Goal: Information Seeking & Learning: Learn about a topic

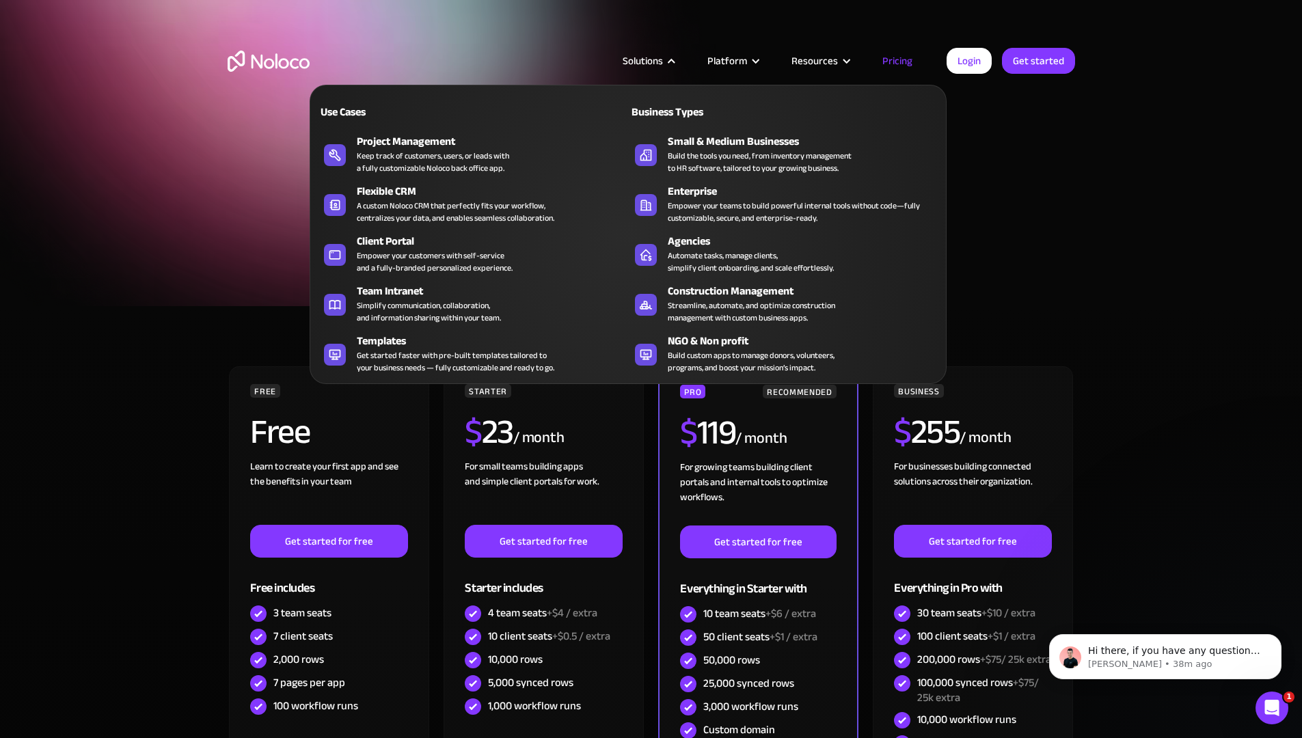
click at [663, 59] on div "Solutions" at bounding box center [643, 61] width 40 height 18
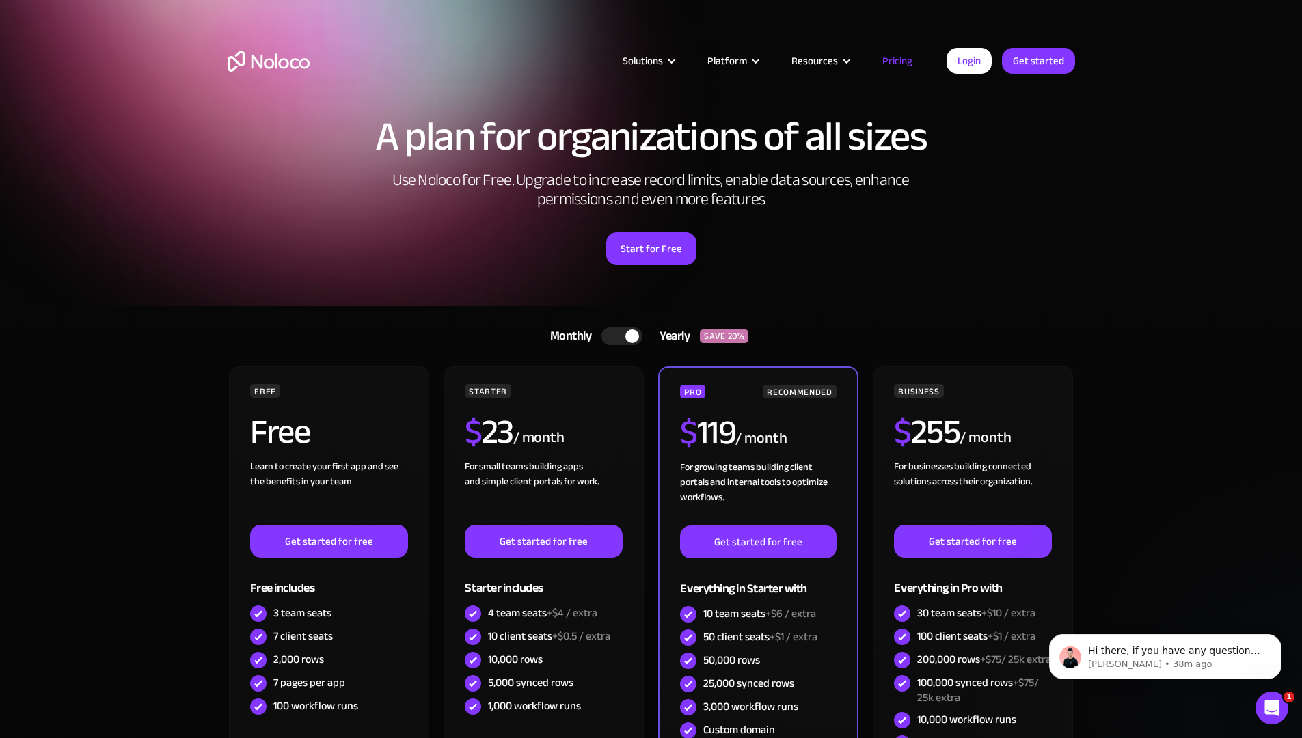
click at [663, 59] on div "Solutions" at bounding box center [643, 61] width 40 height 18
click at [279, 66] on img "home" at bounding box center [269, 61] width 82 height 21
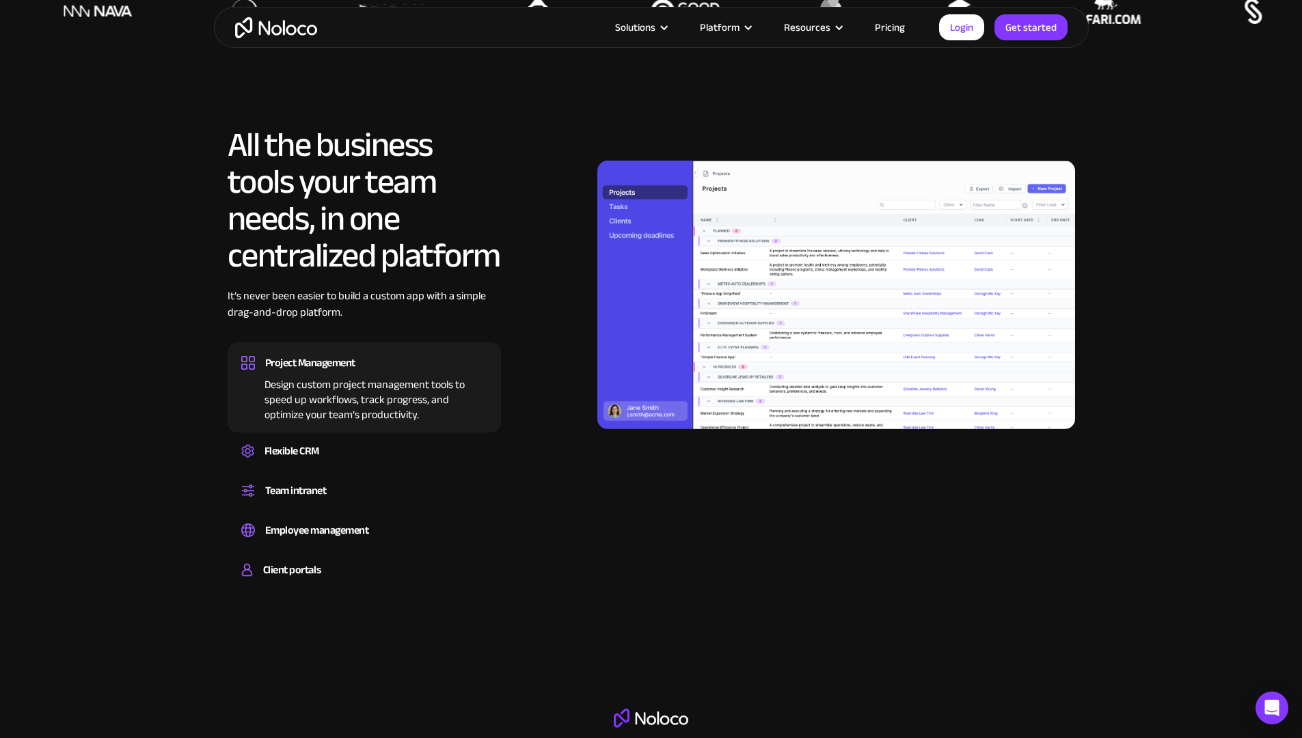
scroll to position [1207, 0]
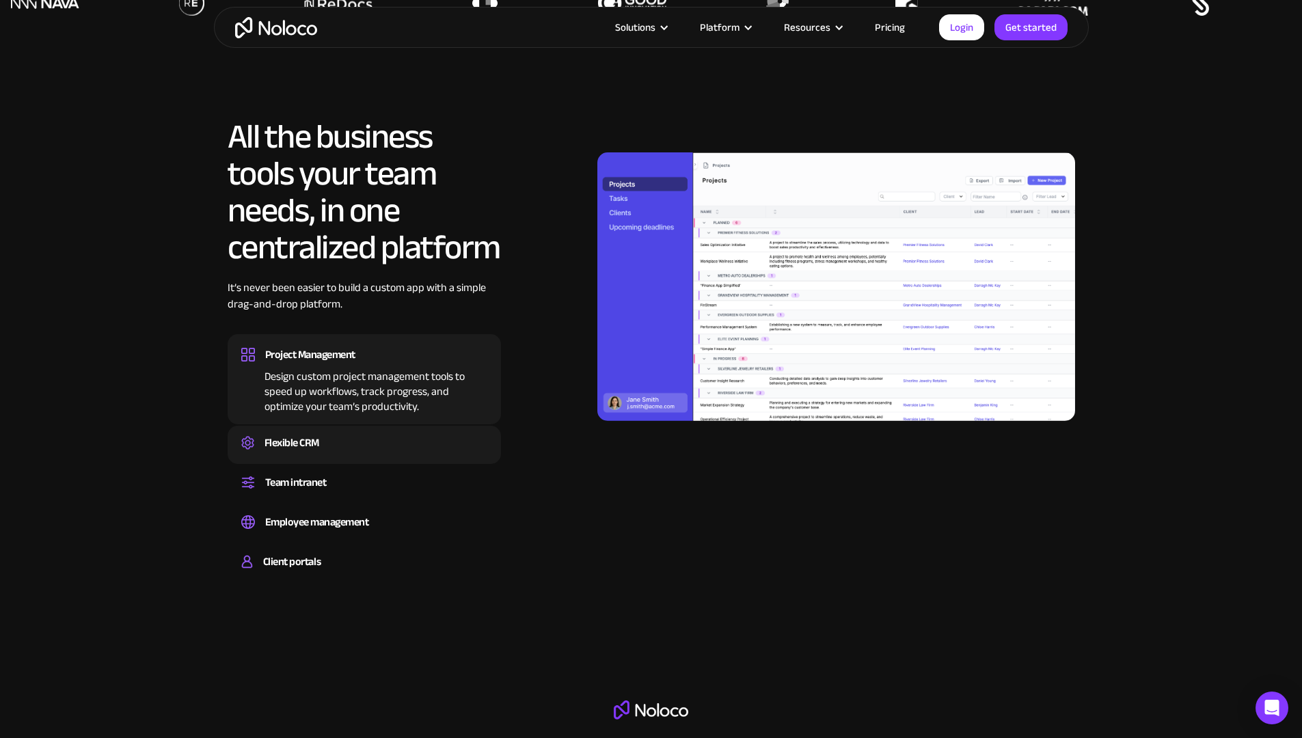
click at [366, 453] on div "Flexible CRM" at bounding box center [364, 443] width 246 height 21
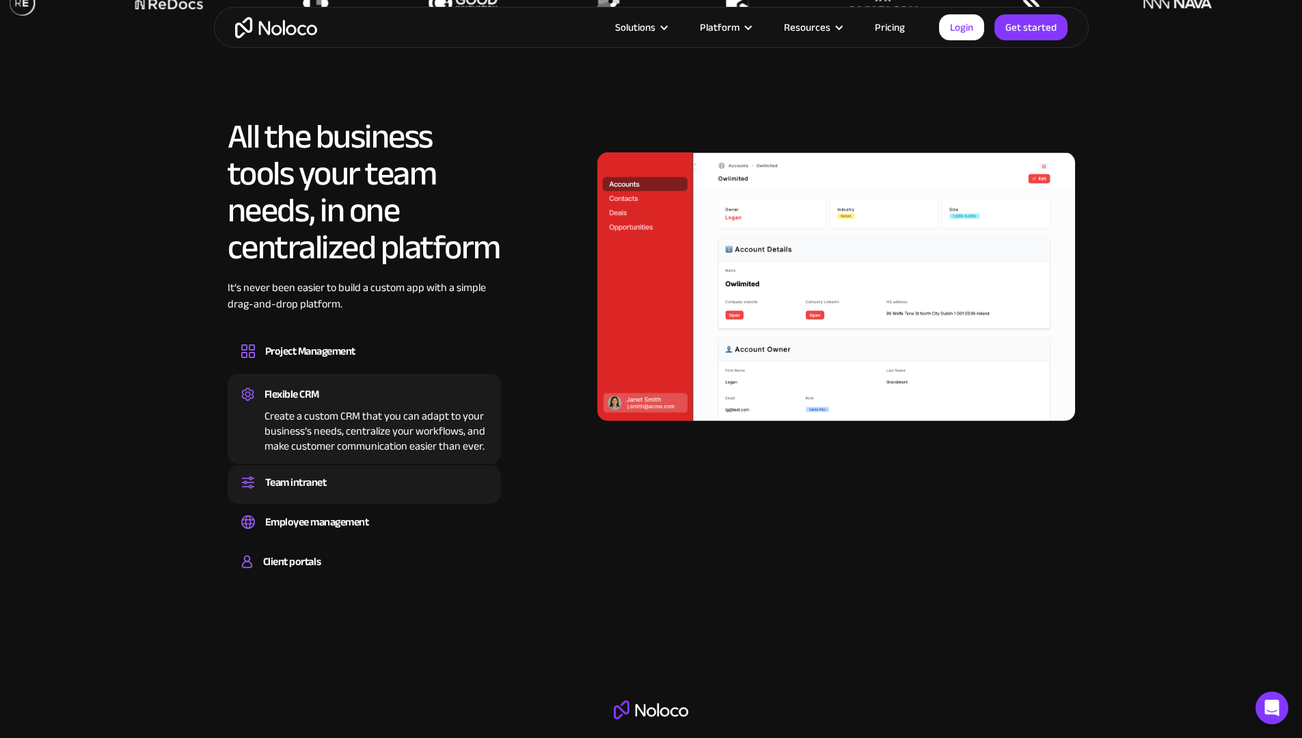
click at [362, 493] on div "Team intranet" at bounding box center [364, 482] width 246 height 21
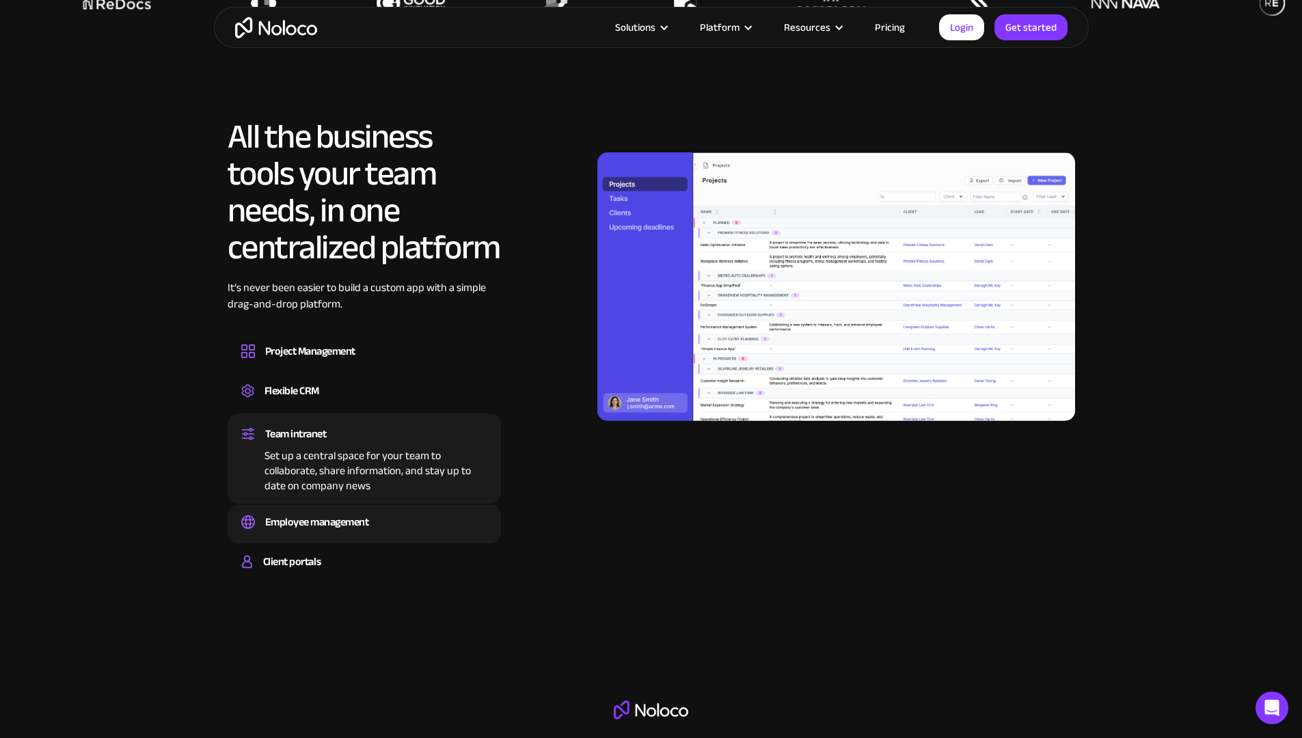
click at [363, 532] on div "Employee management" at bounding box center [317, 522] width 104 height 21
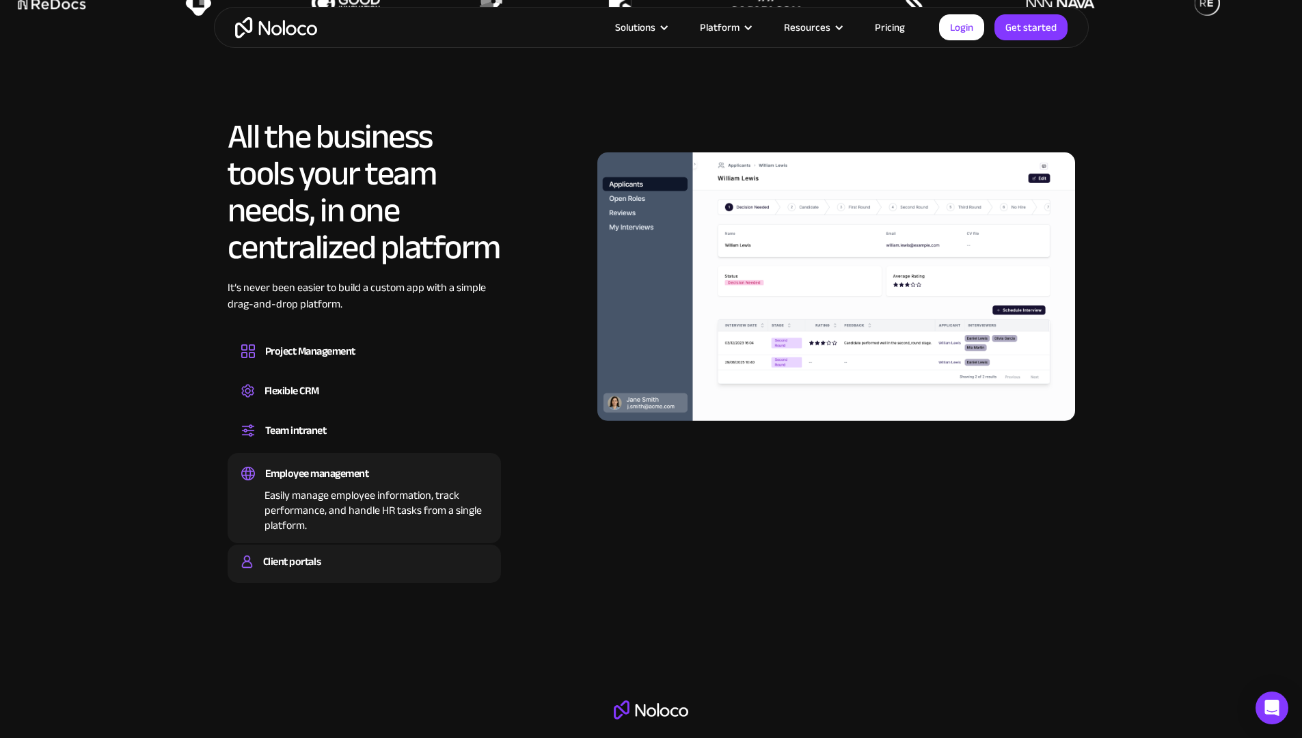
click at [349, 572] on div "Client portals" at bounding box center [364, 562] width 246 height 21
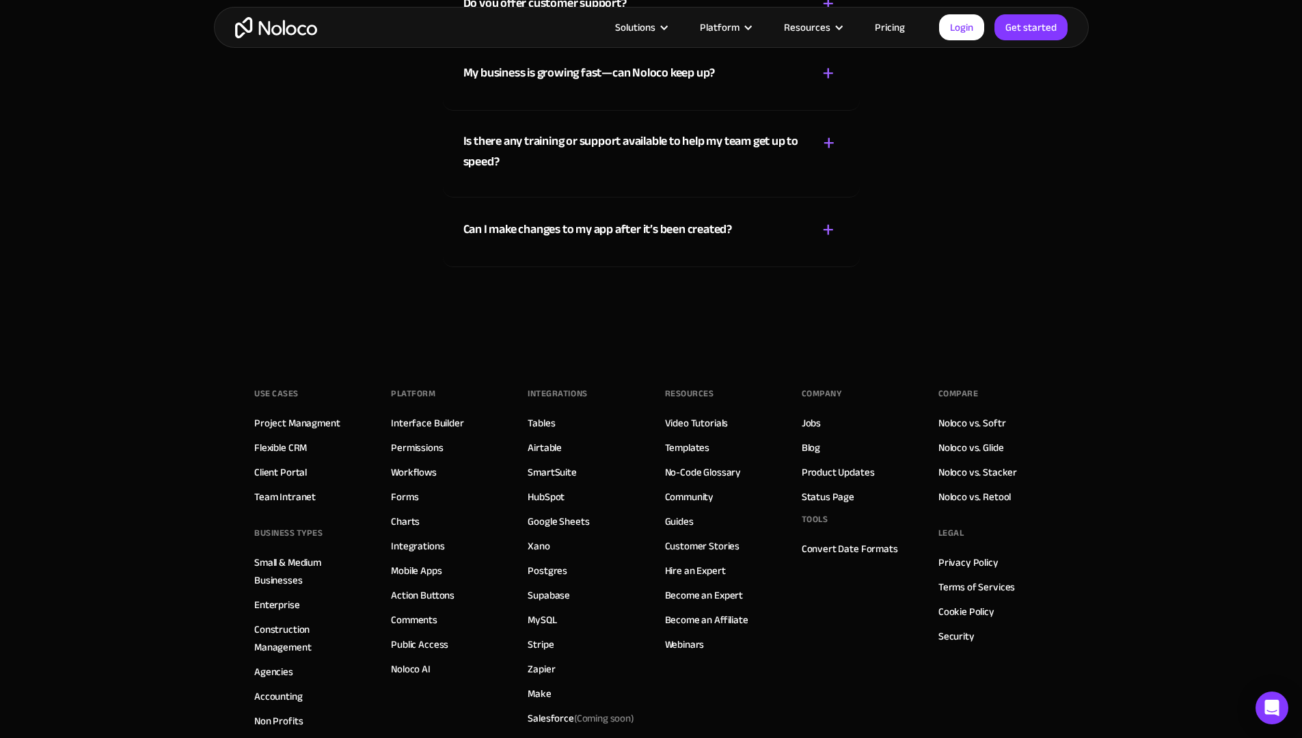
scroll to position [7462, 0]
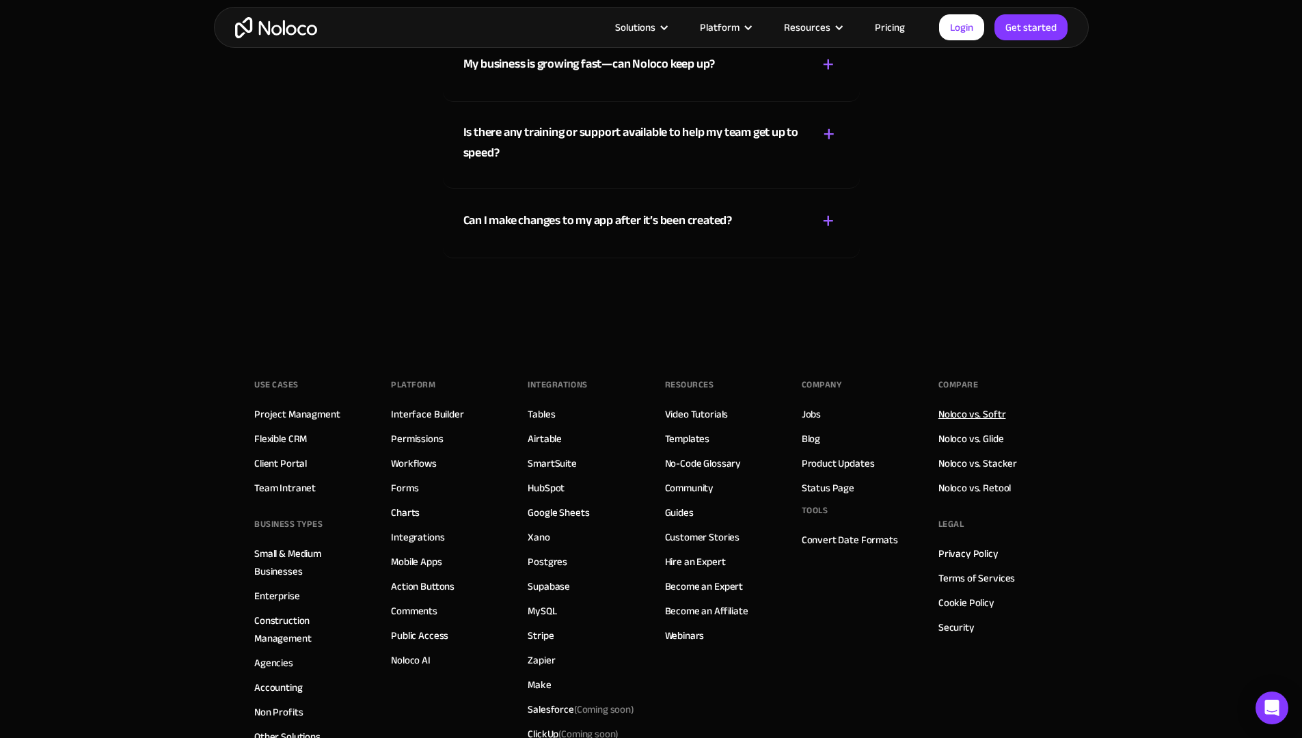
click at [982, 423] on link "Noloco vs. Softr" at bounding box center [972, 414] width 68 height 18
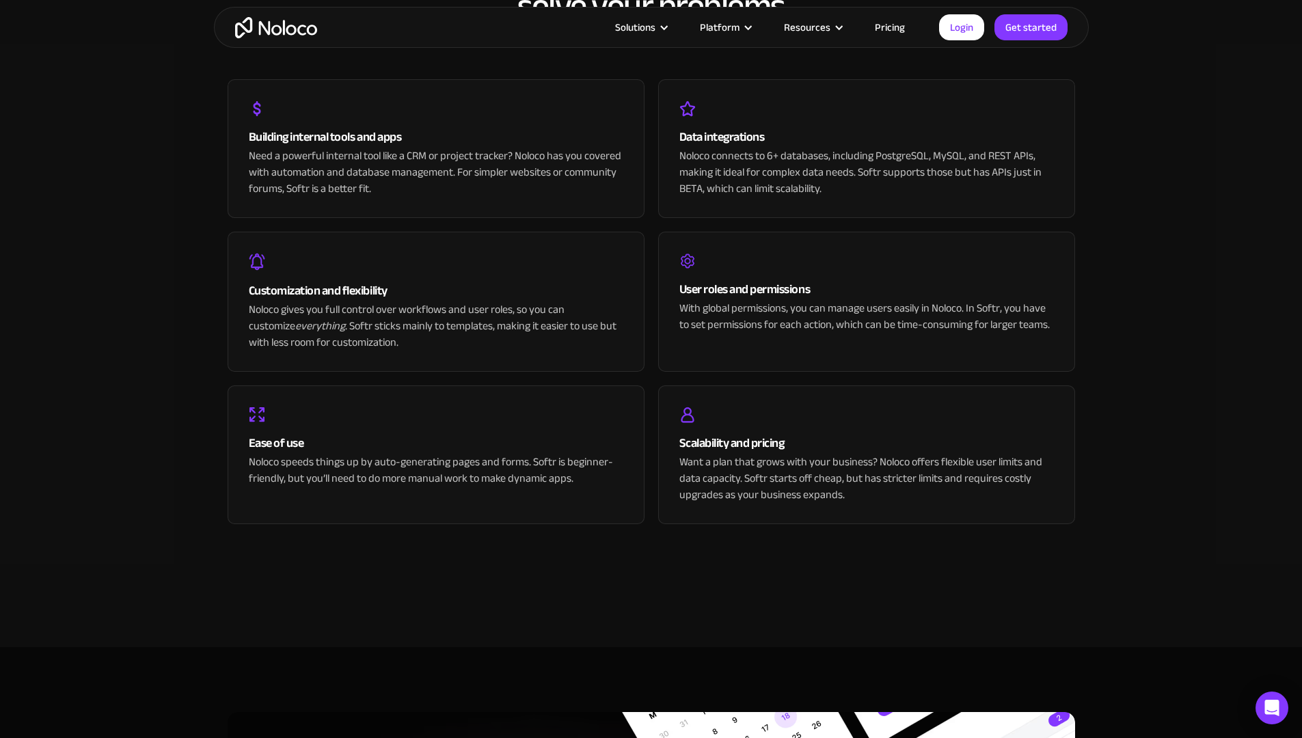
scroll to position [3645, 0]
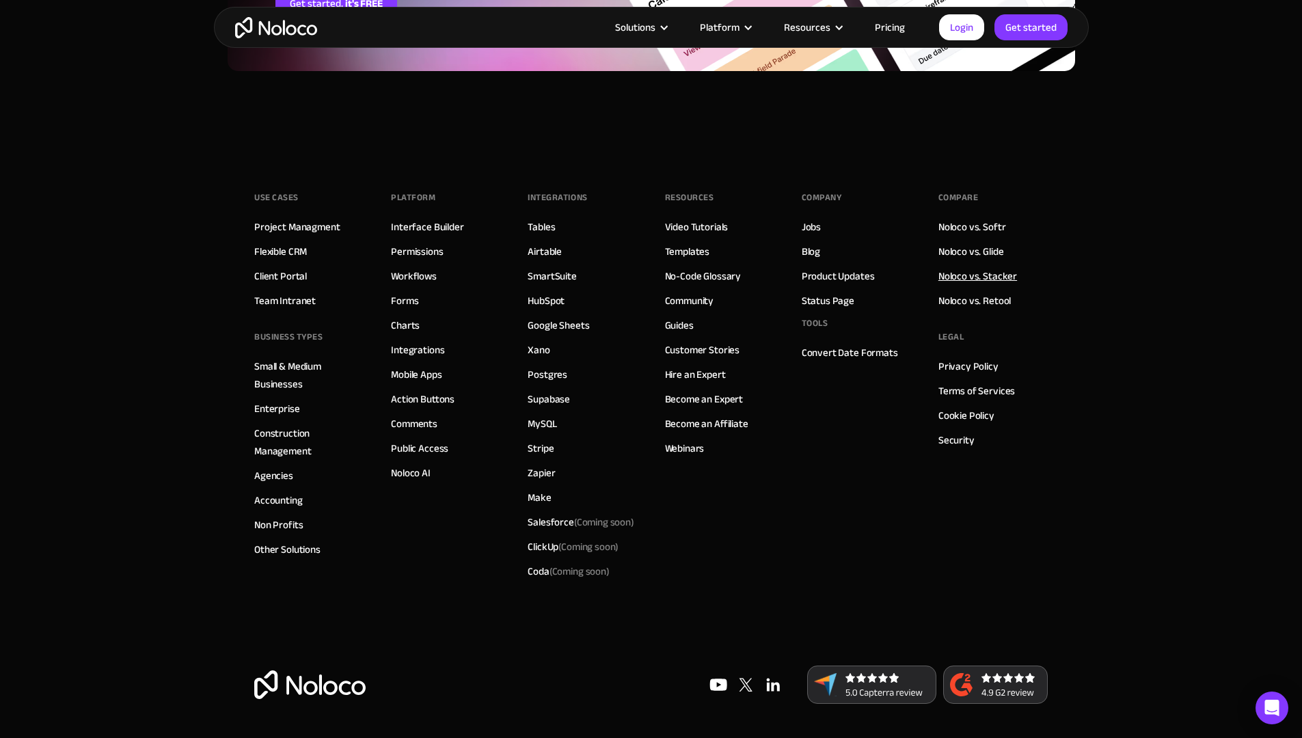
click at [987, 276] on link "Noloco vs. Stacker" at bounding box center [977, 276] width 79 height 18
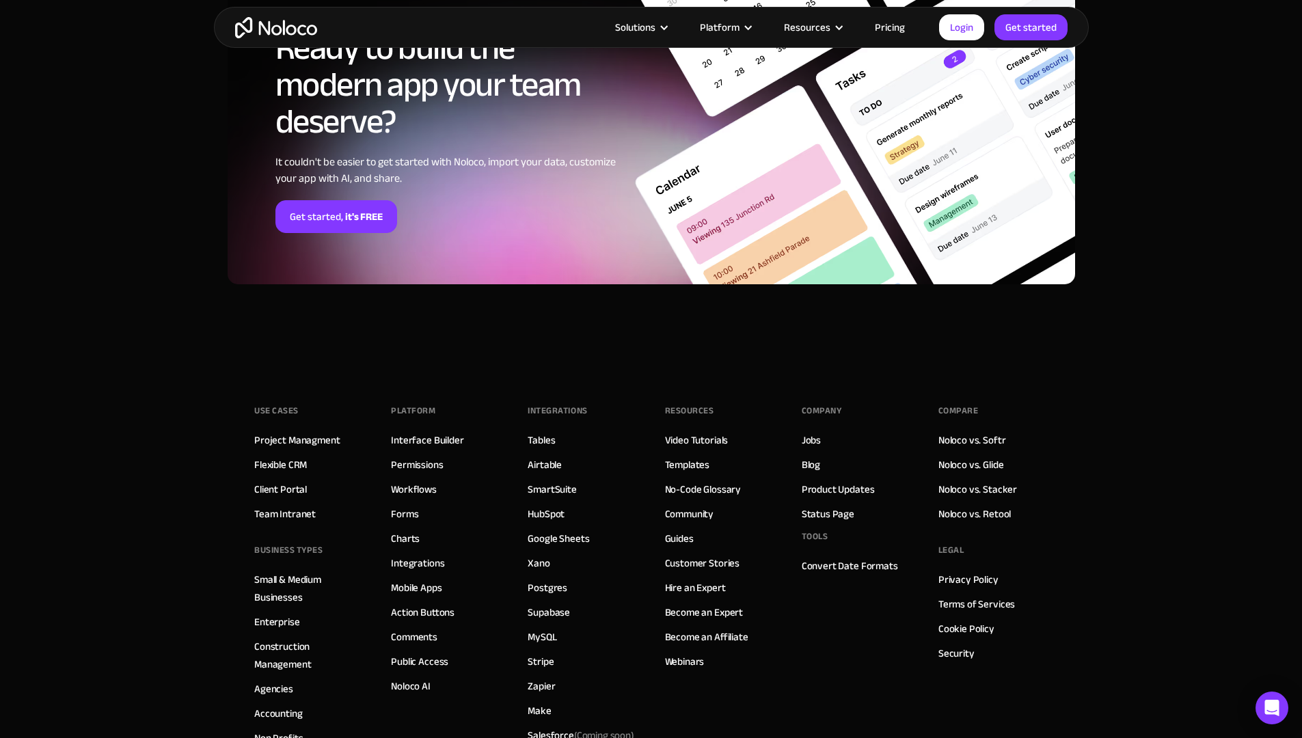
scroll to position [3487, 0]
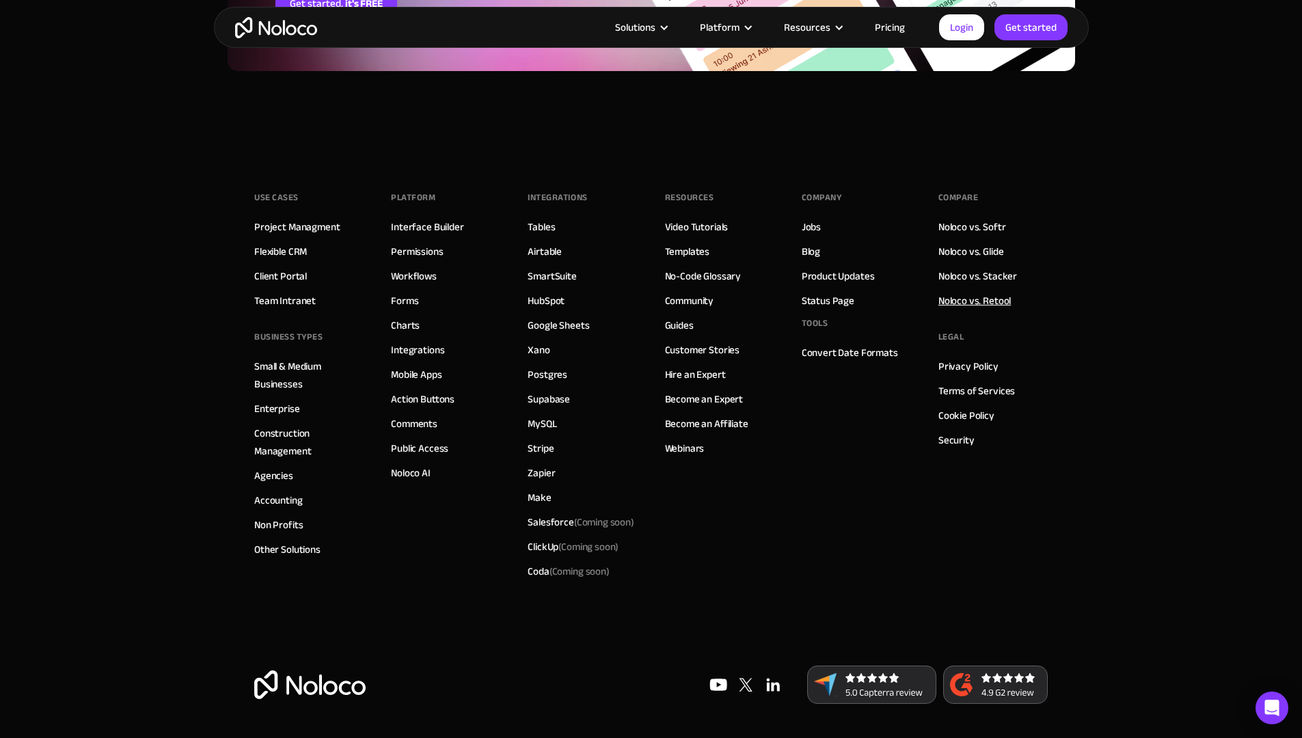
click at [995, 301] on link "Noloco vs. Retool" at bounding box center [974, 301] width 72 height 18
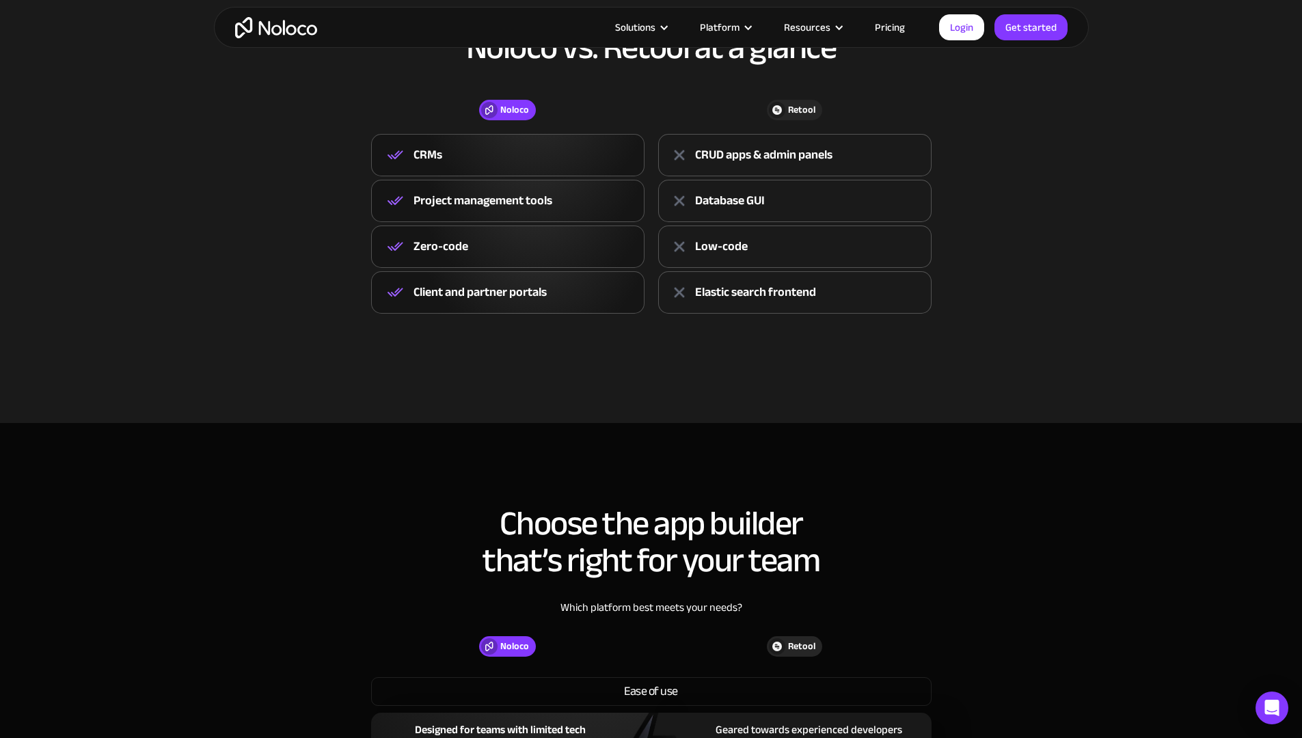
scroll to position [1392, 0]
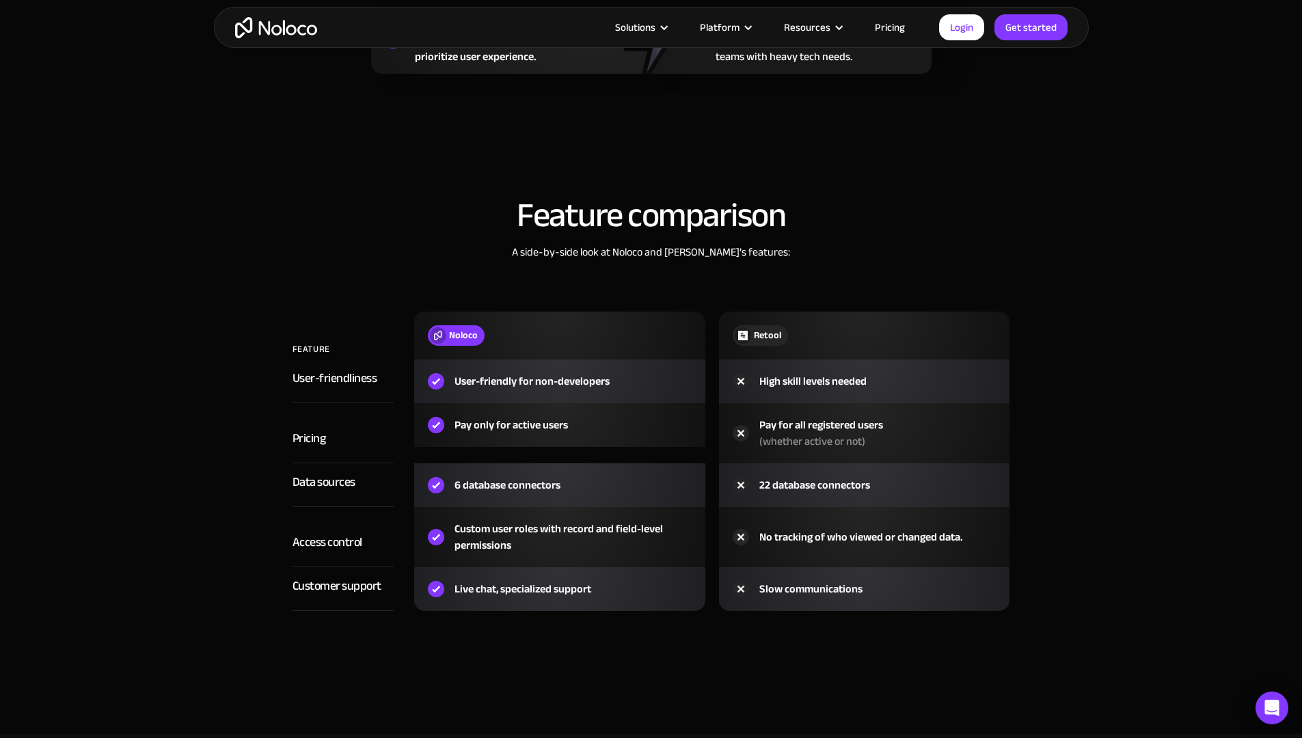
click at [889, 27] on link "Pricing" at bounding box center [890, 27] width 64 height 18
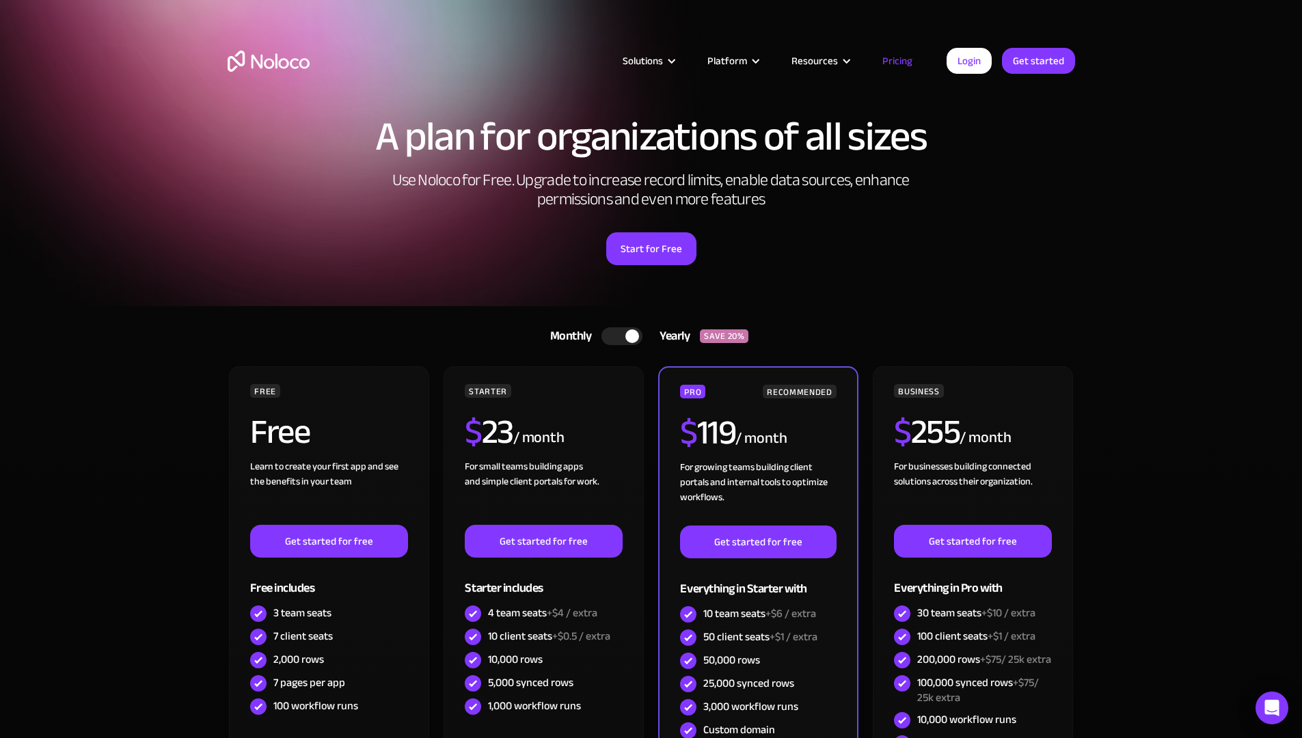
click at [286, 67] on img "home" at bounding box center [269, 61] width 82 height 21
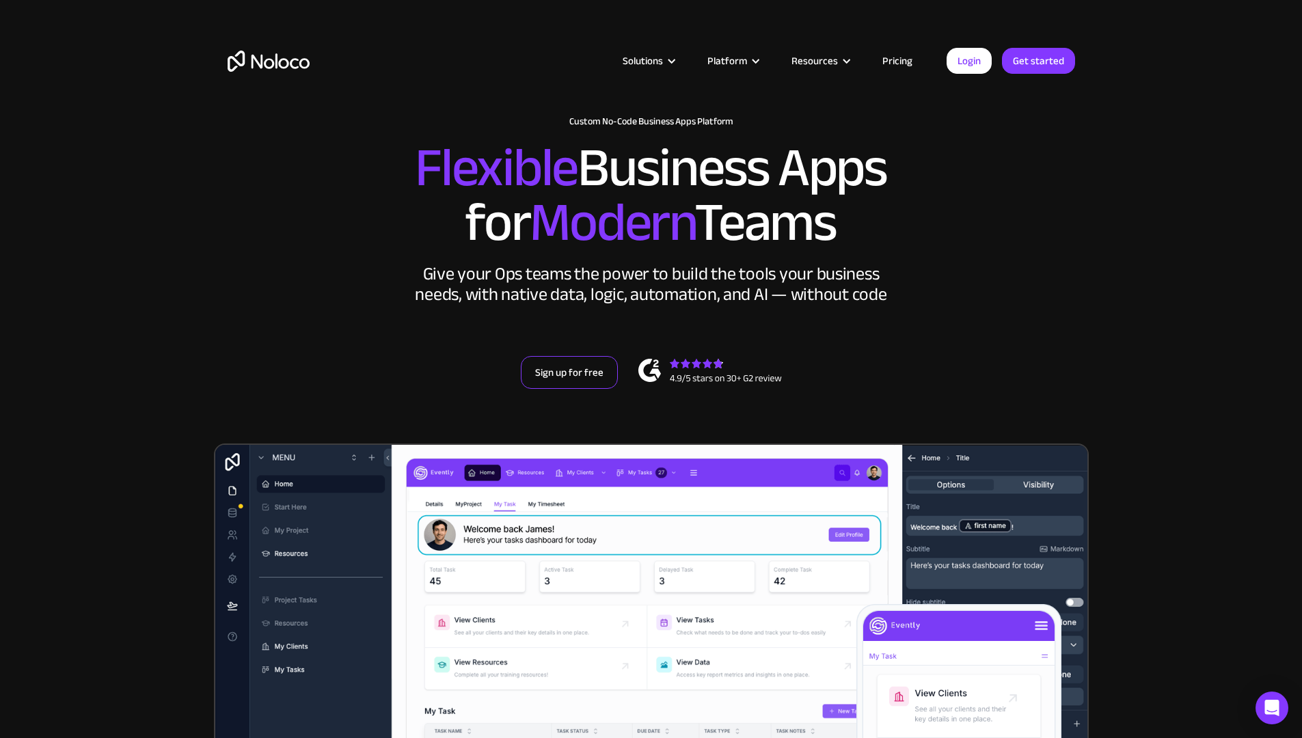
click at [589, 389] on link "Sign up for free" at bounding box center [569, 372] width 97 height 33
click at [956, 65] on link "Login" at bounding box center [969, 61] width 45 height 26
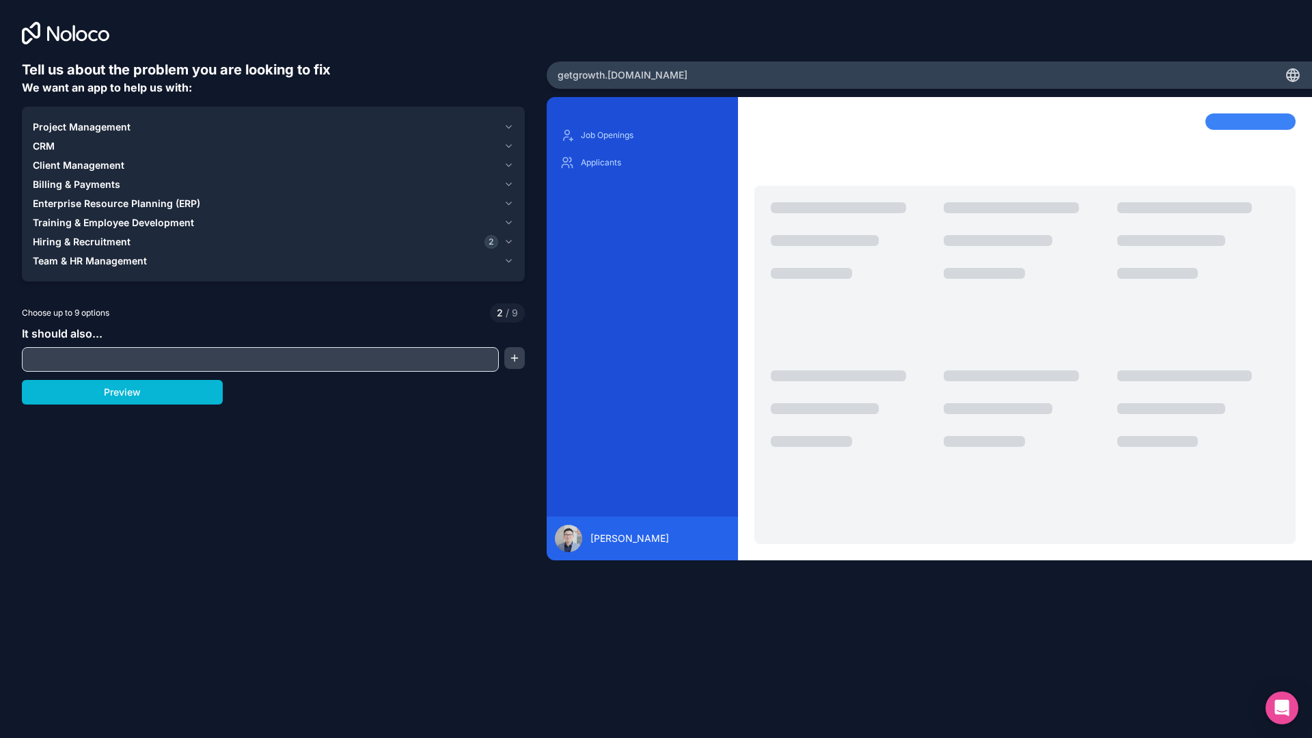
click at [671, 77] on div "getgrowth .noloco.co" at bounding box center [930, 75] width 766 height 27
click at [1292, 75] on icon at bounding box center [1293, 75] width 16 height 16
click at [42, 141] on span "CRM" at bounding box center [44, 146] width 22 height 14
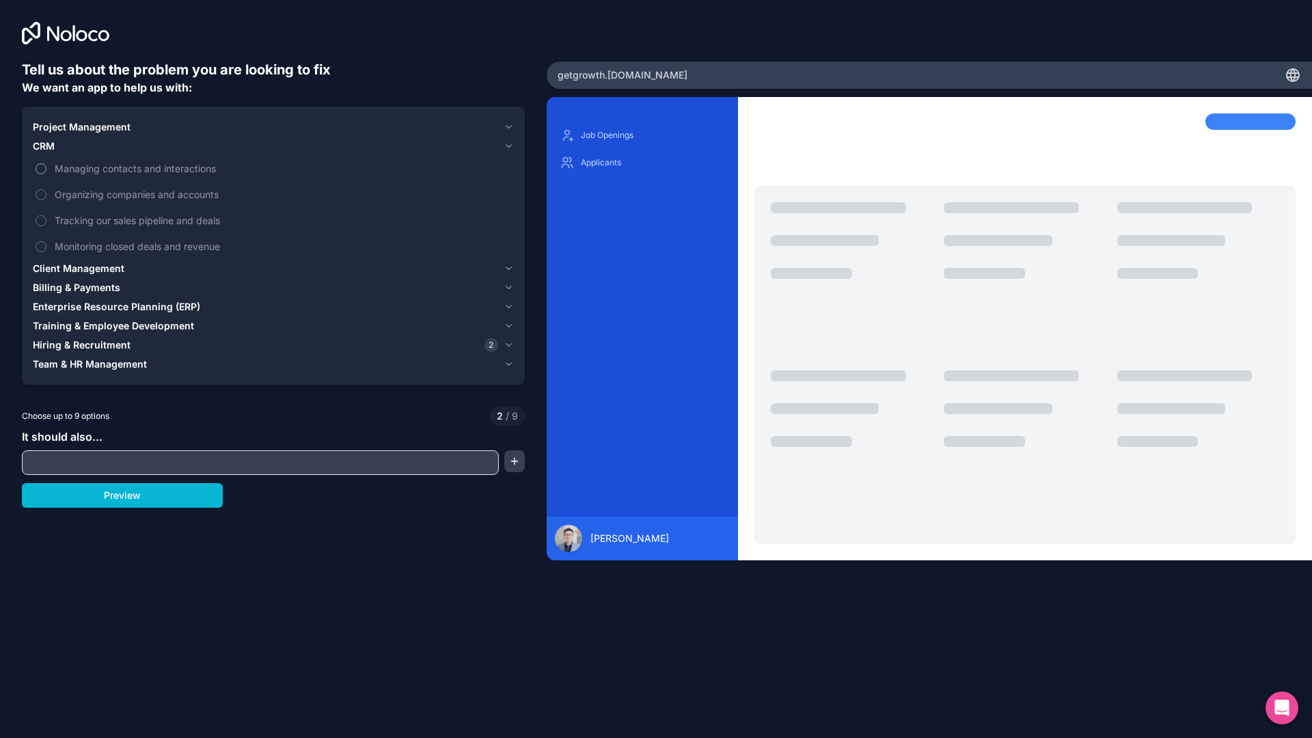
click at [60, 163] on span "Managing contacts and interactions" at bounding box center [283, 168] width 457 height 14
click at [46, 163] on button "Managing contacts and interactions" at bounding box center [41, 168] width 11 height 11
click at [46, 190] on label "Organizing companies and accounts" at bounding box center [273, 194] width 481 height 25
click at [46, 190] on button "Organizing companies and accounts" at bounding box center [41, 194] width 11 height 11
click at [112, 498] on button "Preview" at bounding box center [122, 495] width 201 height 25
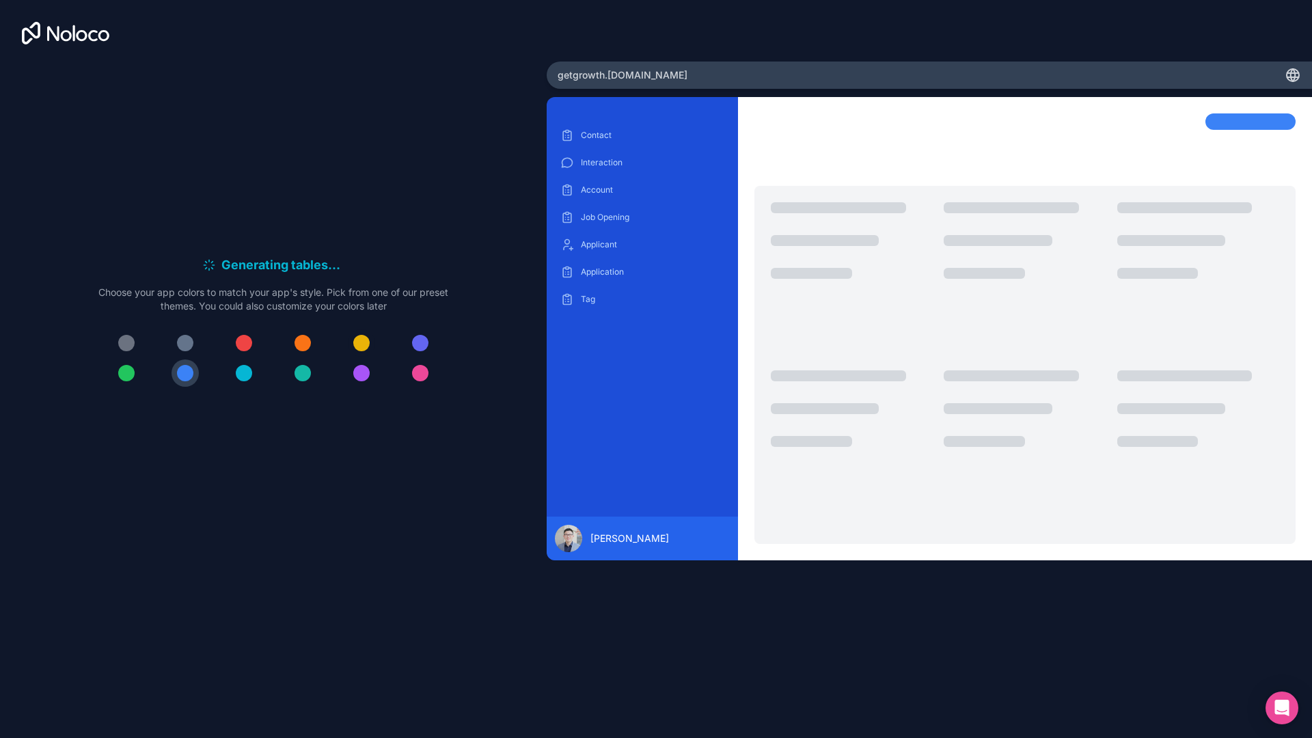
click at [361, 343] on div at bounding box center [361, 343] width 16 height 16
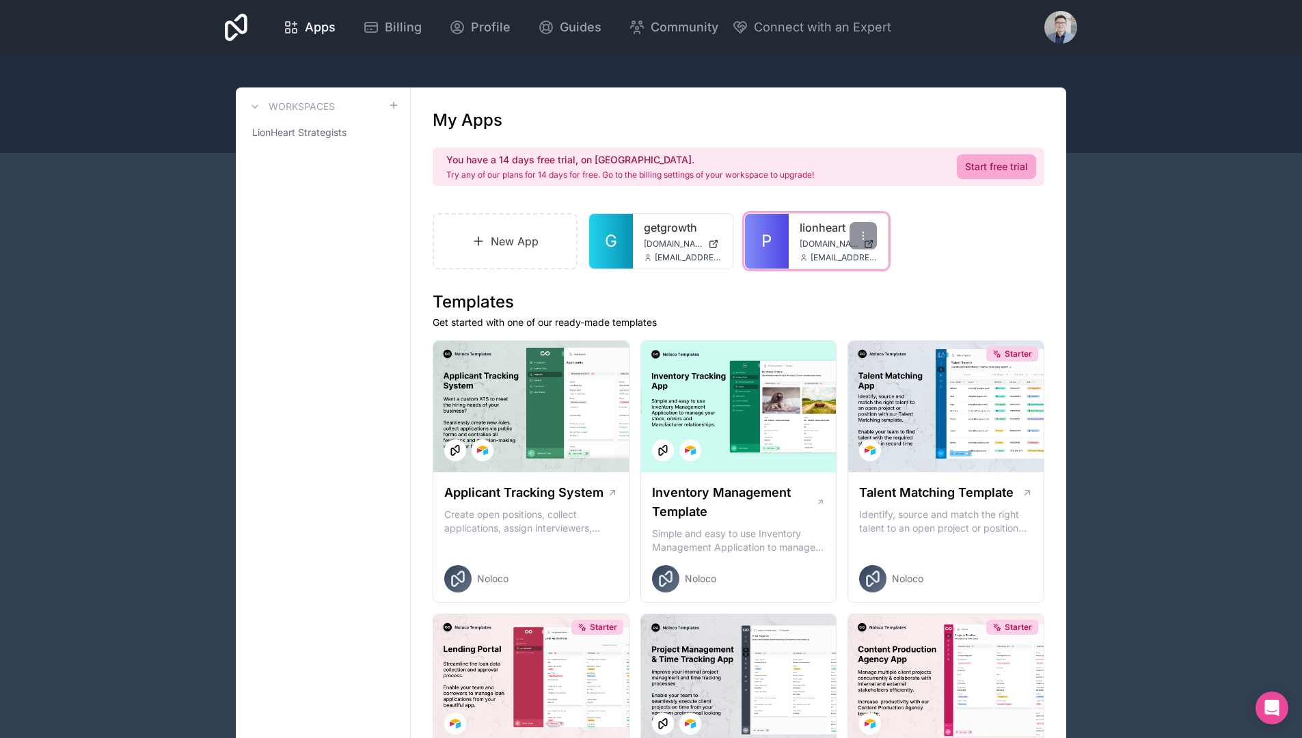
click at [822, 241] on span "[DOMAIN_NAME]" at bounding box center [829, 244] width 59 height 11
click at [995, 165] on link "Start free trial" at bounding box center [996, 166] width 79 height 25
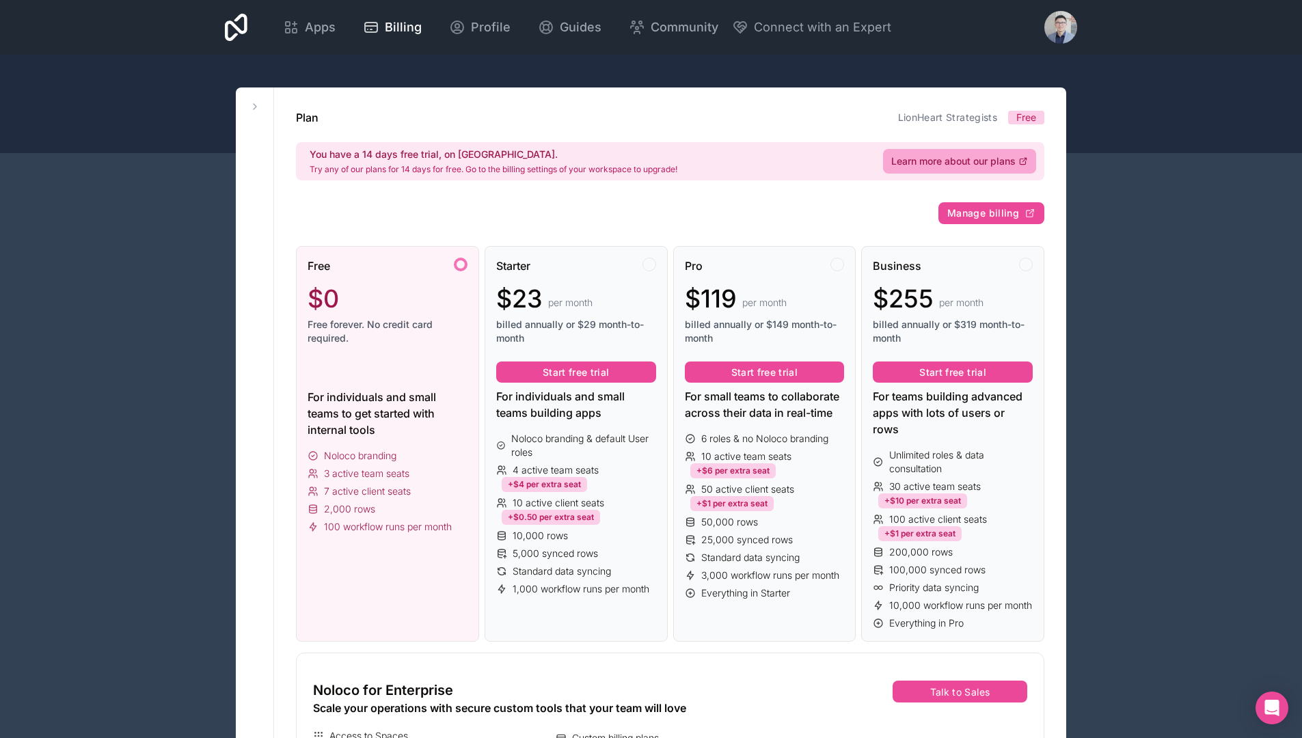
click at [432, 271] on div "Free" at bounding box center [388, 266] width 160 height 16
click at [647, 303] on div "$23 per month" at bounding box center [576, 298] width 160 height 27
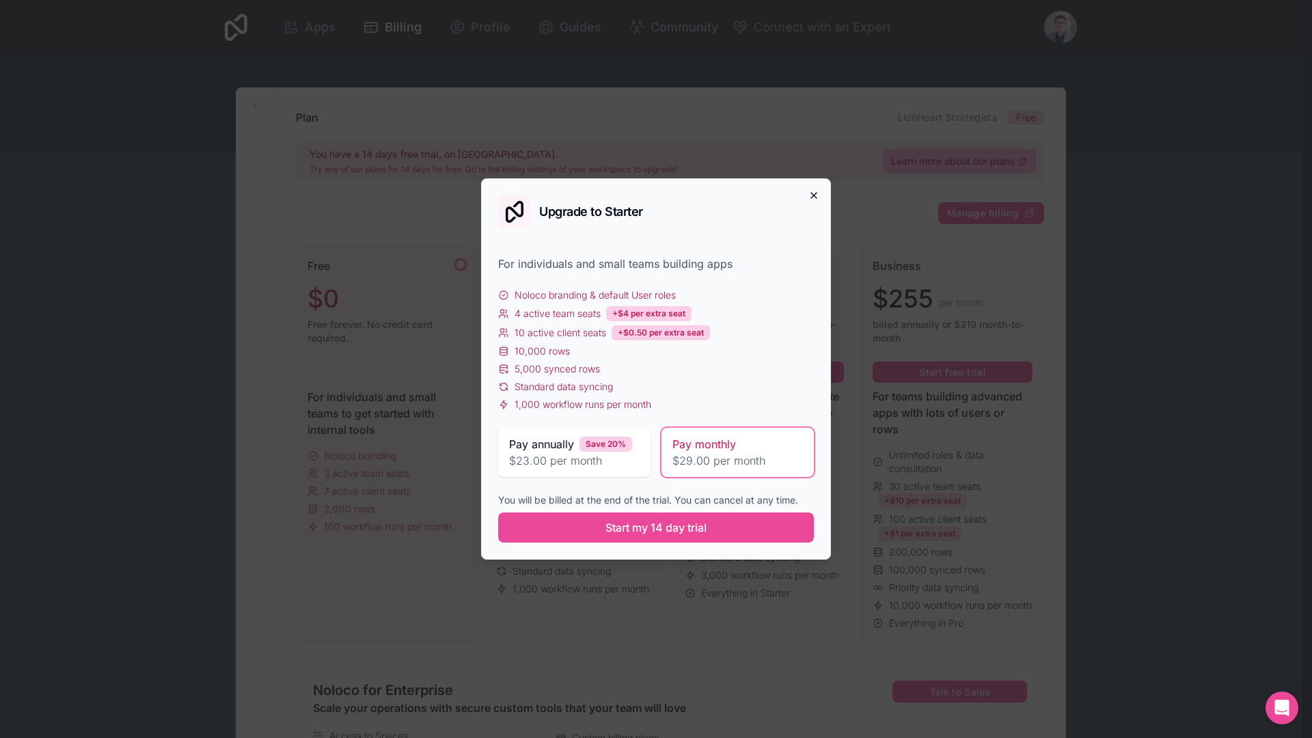
drag, startPoint x: 821, startPoint y: 190, endPoint x: 813, endPoint y: 193, distance: 8.3
click at [820, 191] on div "Upgrade to Starter For individuals and small teams building apps Noloco brandin…" at bounding box center [656, 368] width 350 height 381
click at [813, 193] on icon "button" at bounding box center [814, 195] width 11 height 11
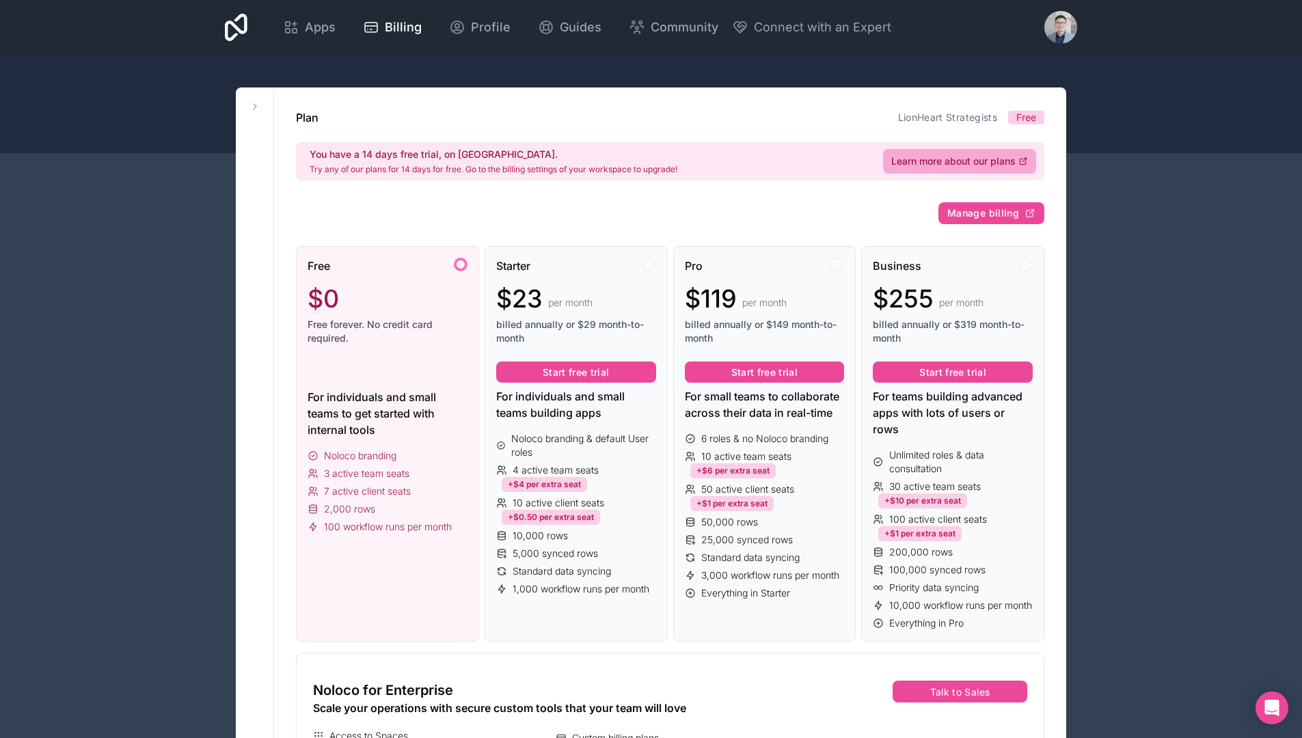
drag, startPoint x: 1058, startPoint y: 66, endPoint x: 1027, endPoint y: 64, distance: 30.9
click at [1058, 66] on div at bounding box center [651, 104] width 1302 height 98
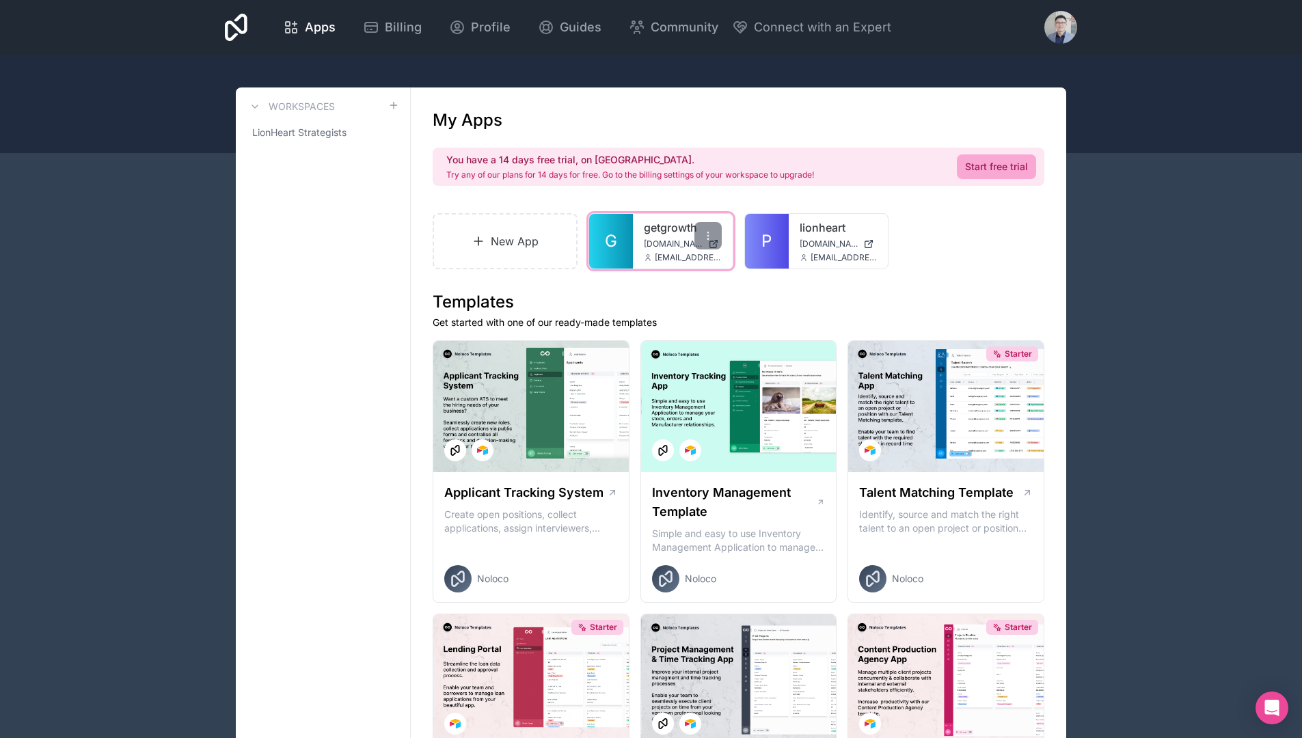
click at [672, 243] on span "[DOMAIN_NAME]" at bounding box center [673, 244] width 59 height 11
click at [296, 132] on span "LionHeart Strategists" at bounding box center [299, 133] width 94 height 14
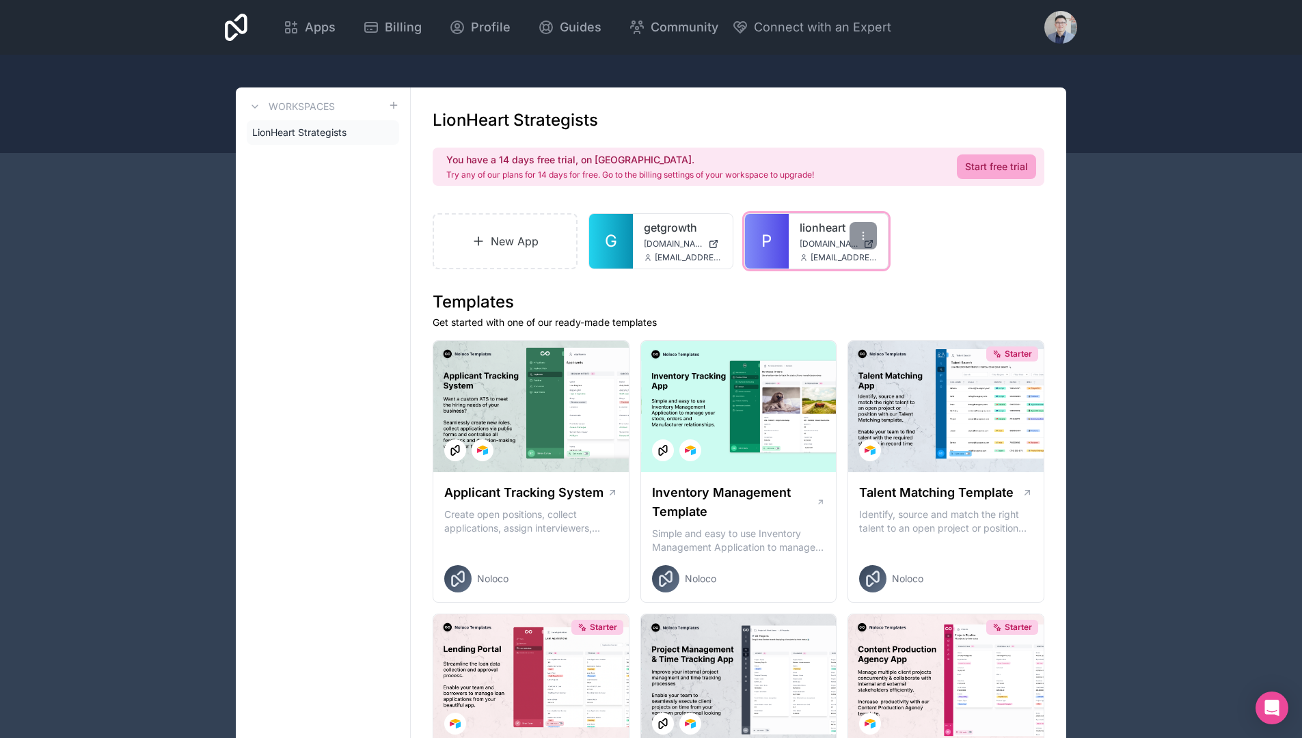
click at [832, 259] on span "[EMAIL_ADDRESS][DOMAIN_NAME]" at bounding box center [844, 257] width 67 height 11
click at [868, 232] on icon at bounding box center [863, 235] width 11 height 11
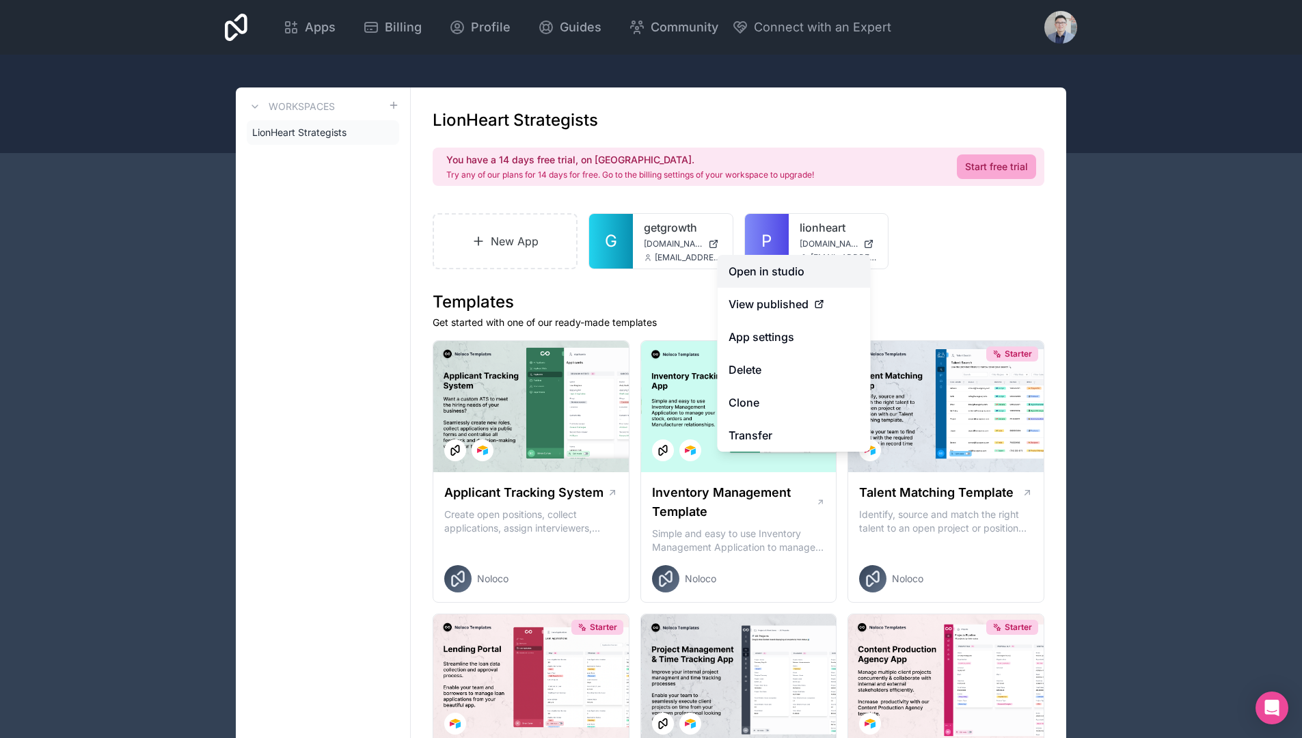
click at [817, 275] on link "Open in studio" at bounding box center [794, 271] width 153 height 33
